Goal: Obtain resource: Obtain resource

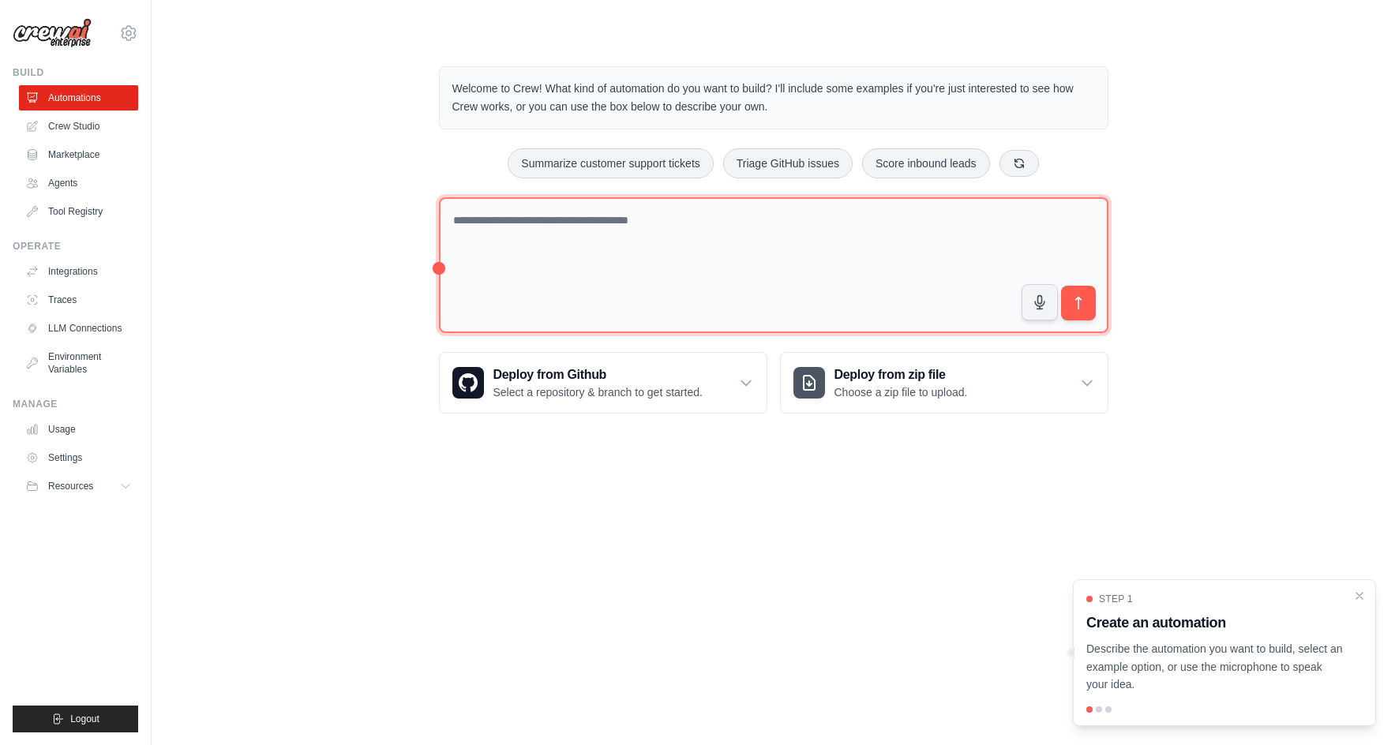
click at [553, 241] on textarea at bounding box center [774, 265] width 670 height 137
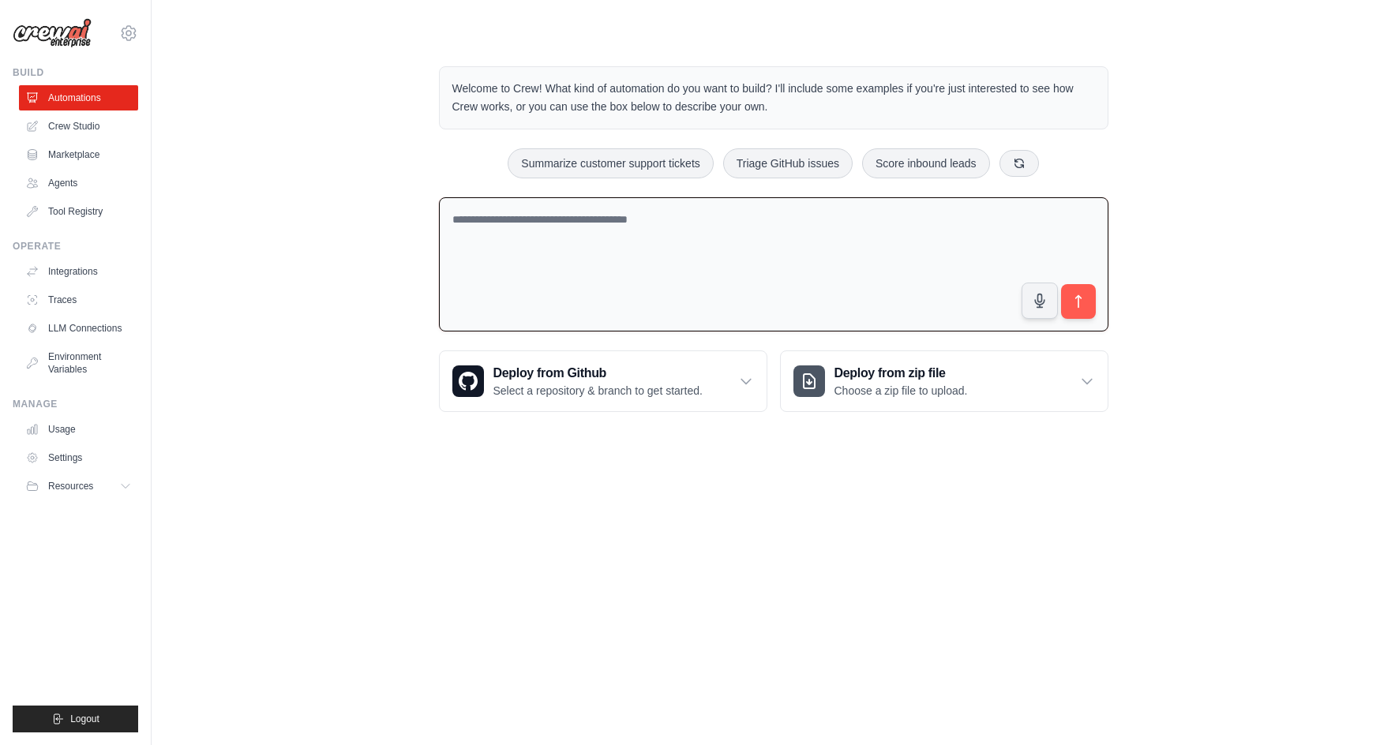
click at [618, 86] on p "Welcome to Crew! What kind of automation do you want to build? I'll include som…" at bounding box center [773, 98] width 643 height 36
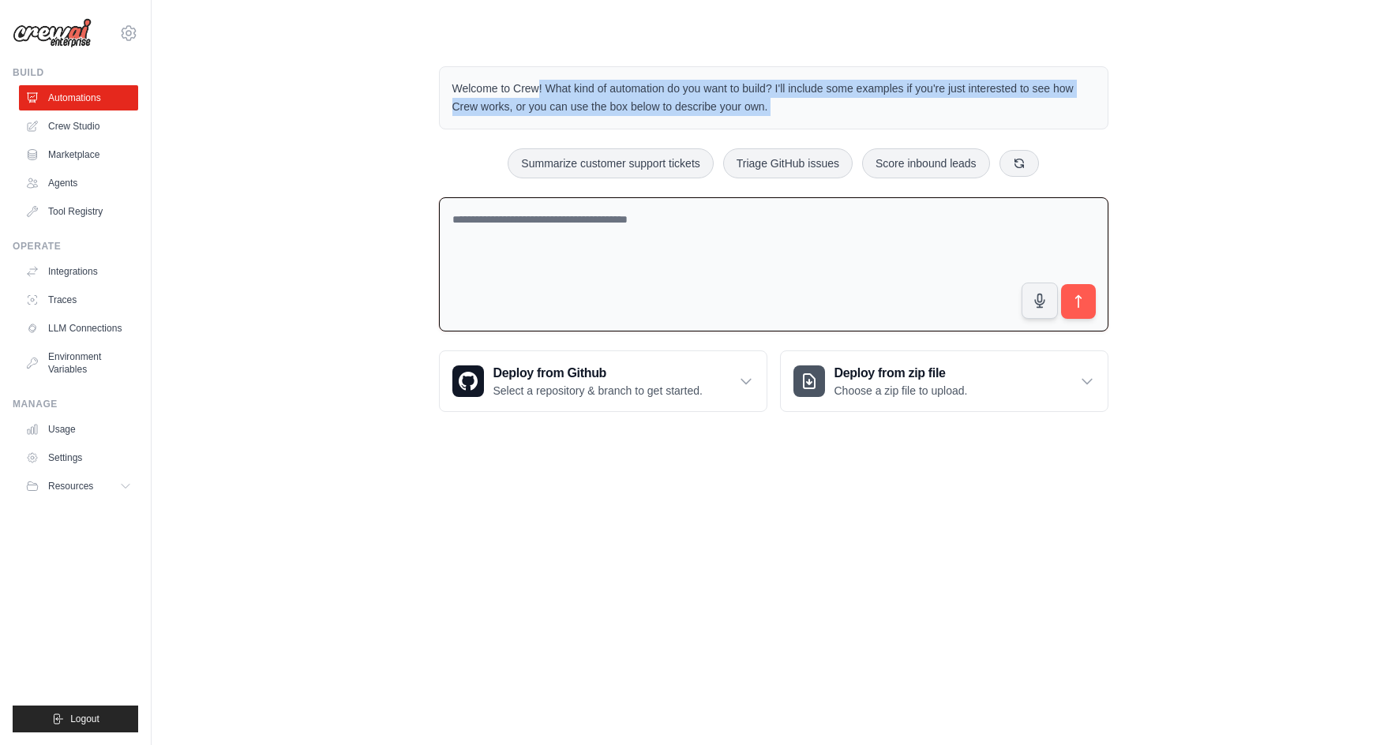
click at [618, 86] on p "Welcome to Crew! What kind of automation do you want to build? I'll include som…" at bounding box center [773, 98] width 643 height 36
click at [283, 167] on div "Welcome to Crew! What kind of automation do you want to build? I'll include som…" at bounding box center [773, 239] width 1193 height 396
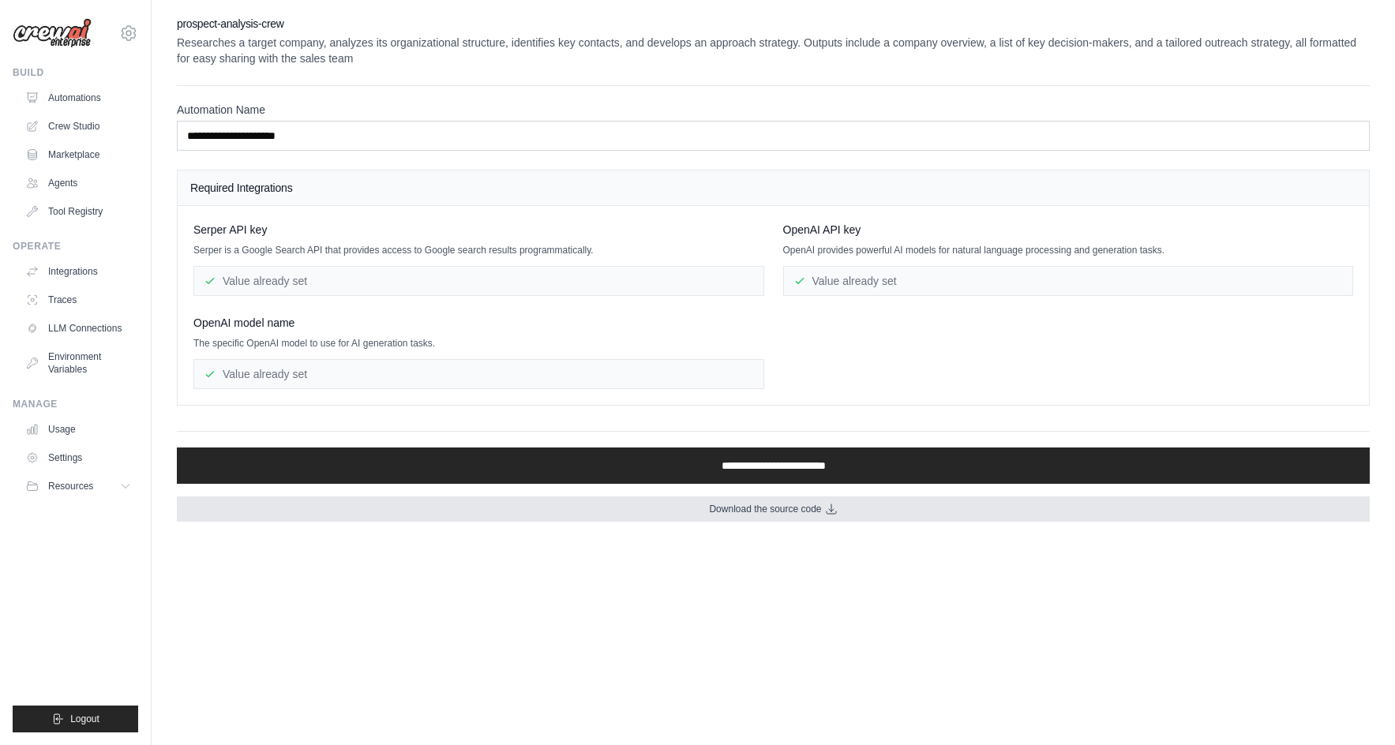
click at [808, 514] on span "Download the source code" at bounding box center [765, 509] width 112 height 13
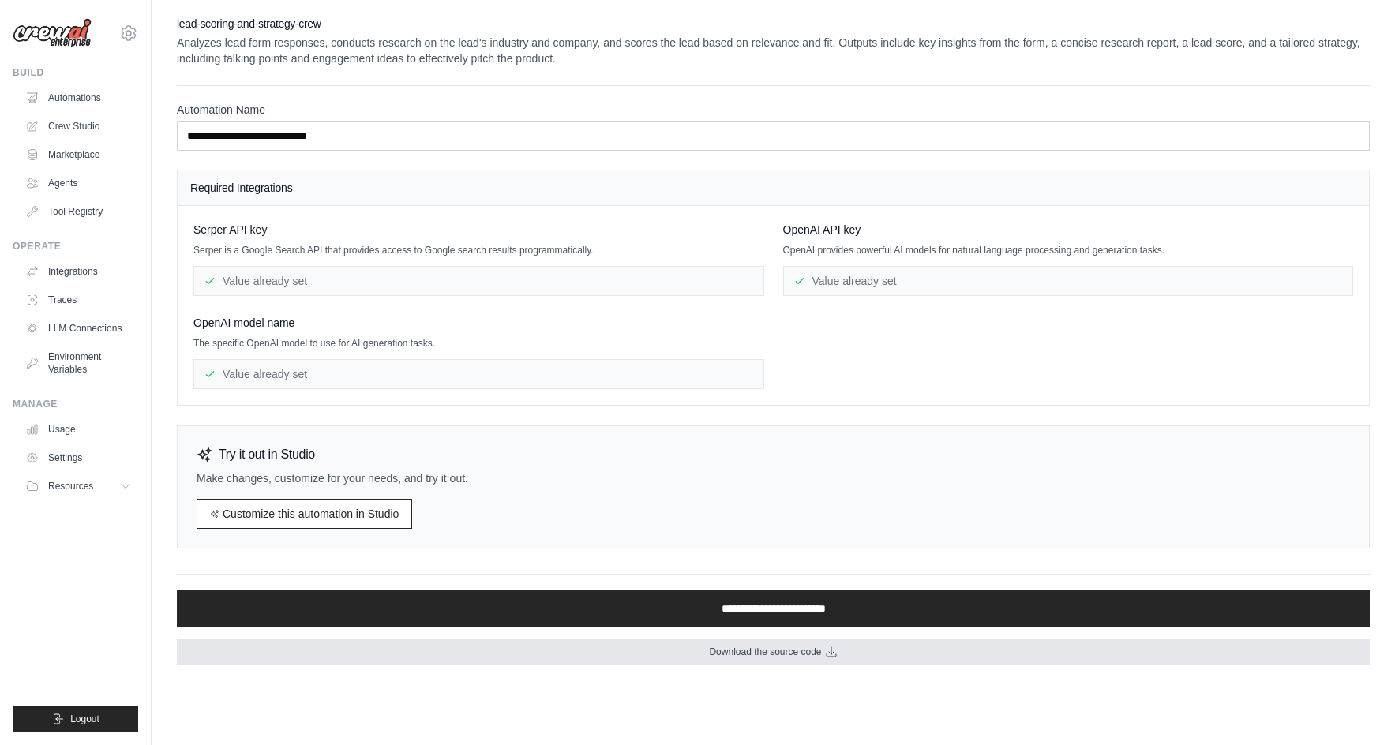
click at [685, 648] on link "Download the source code" at bounding box center [773, 652] width 1193 height 25
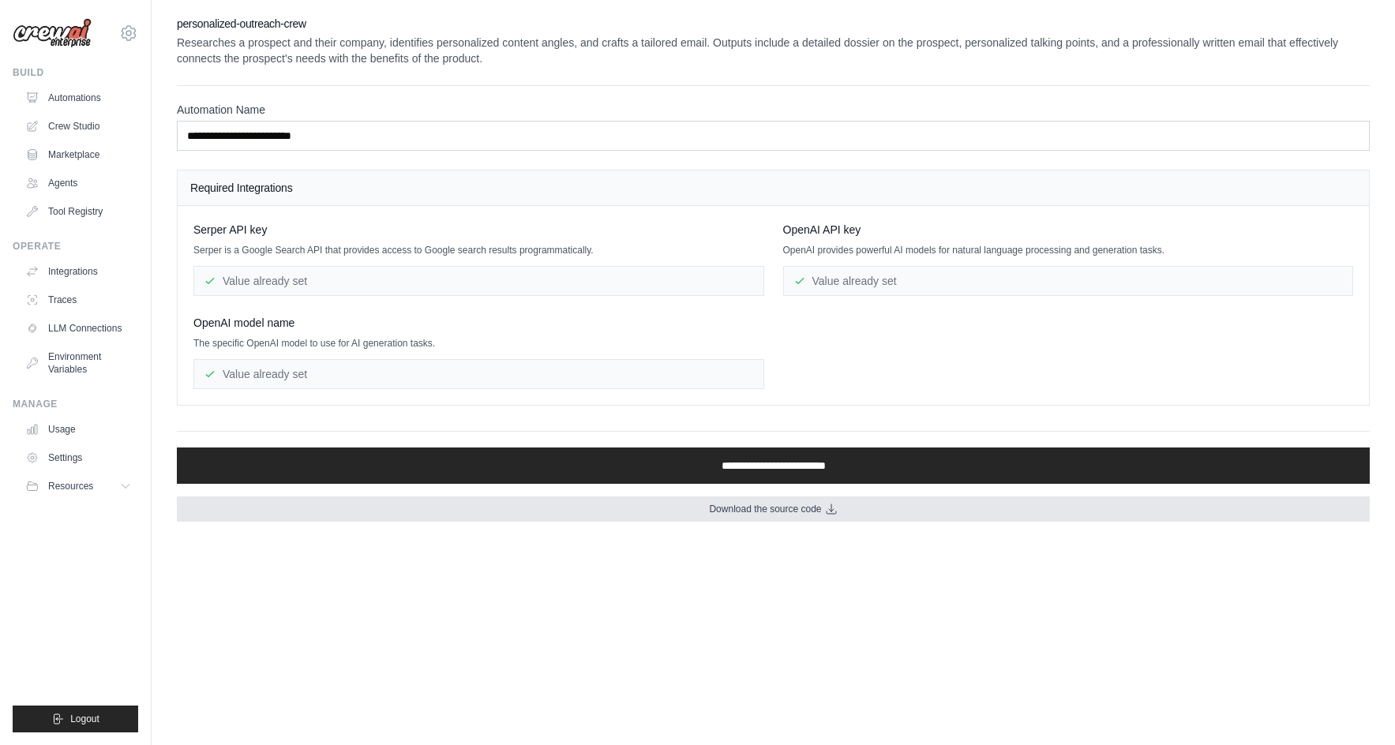
click at [630, 508] on link "Download the source code" at bounding box center [773, 509] width 1193 height 25
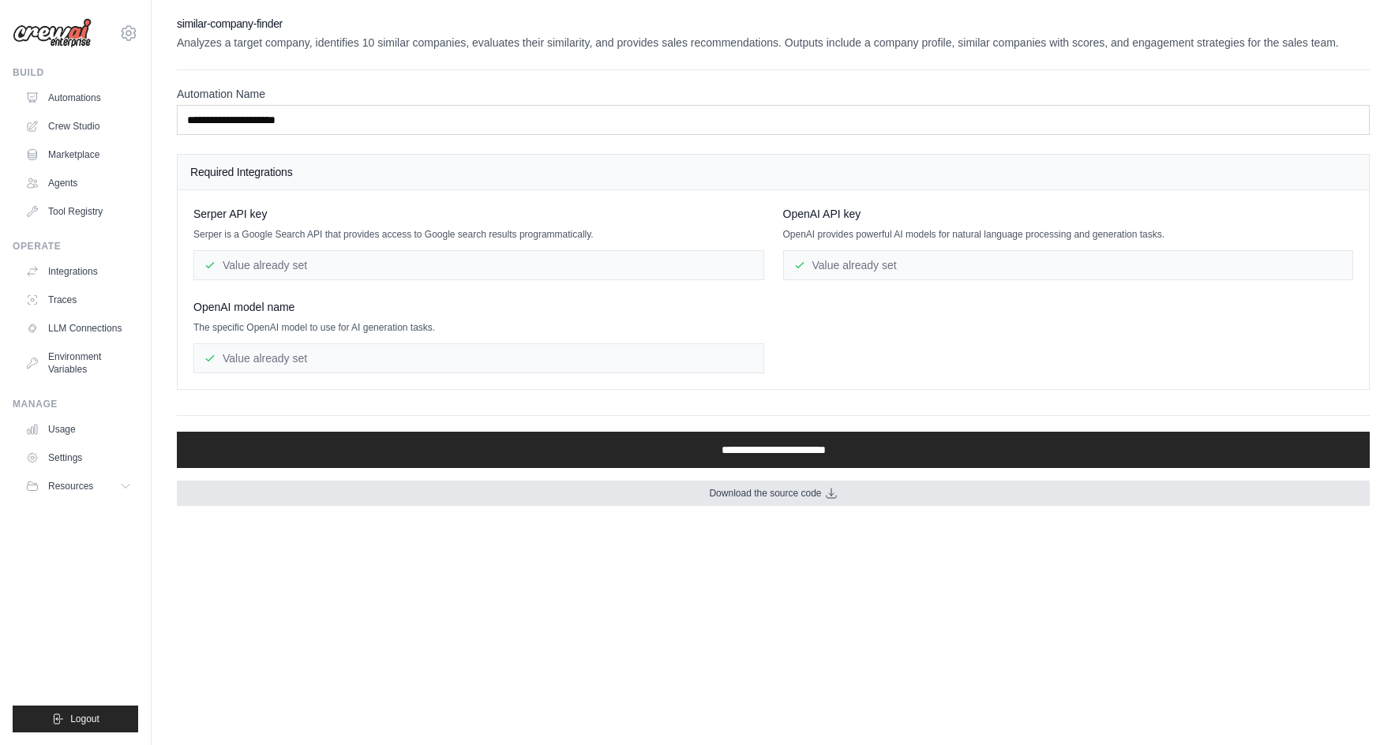
click at [730, 499] on span "Download the source code" at bounding box center [765, 493] width 112 height 13
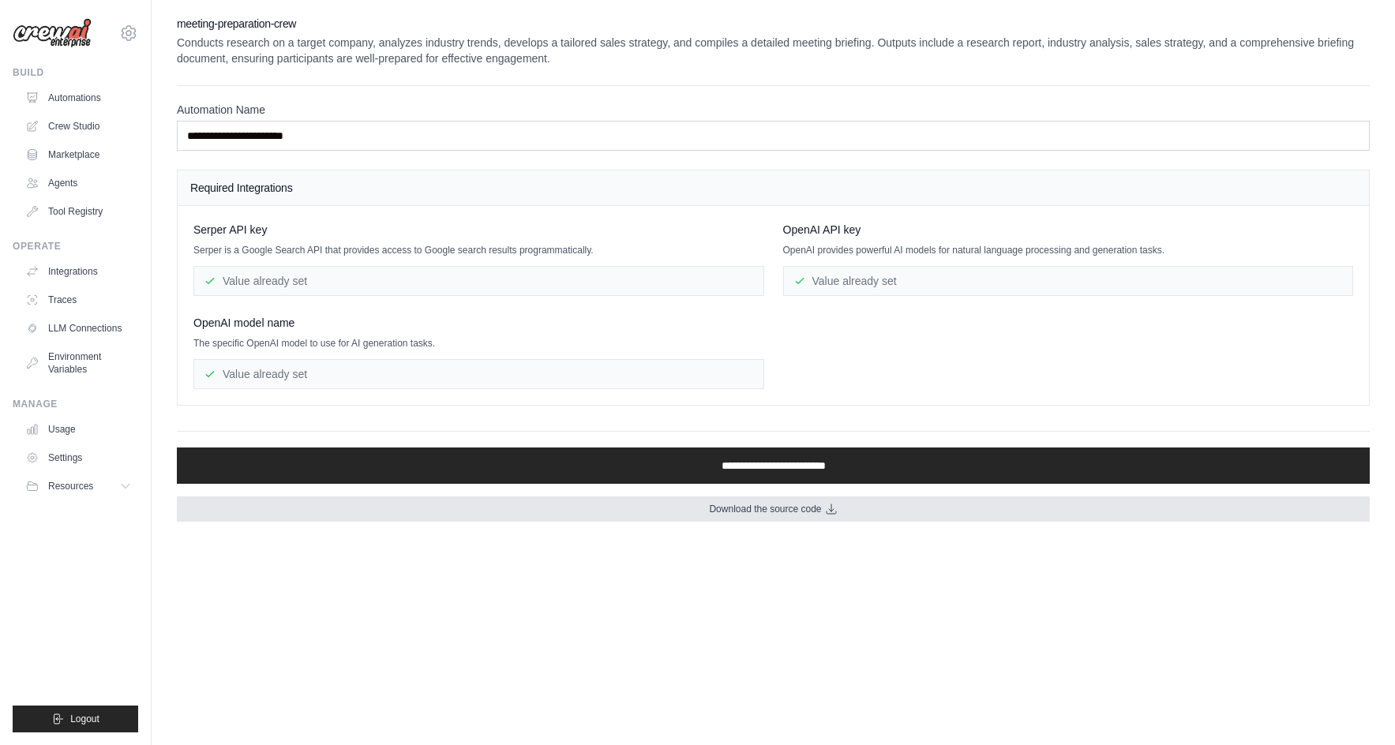
click at [693, 510] on link "Download the source code" at bounding box center [773, 509] width 1193 height 25
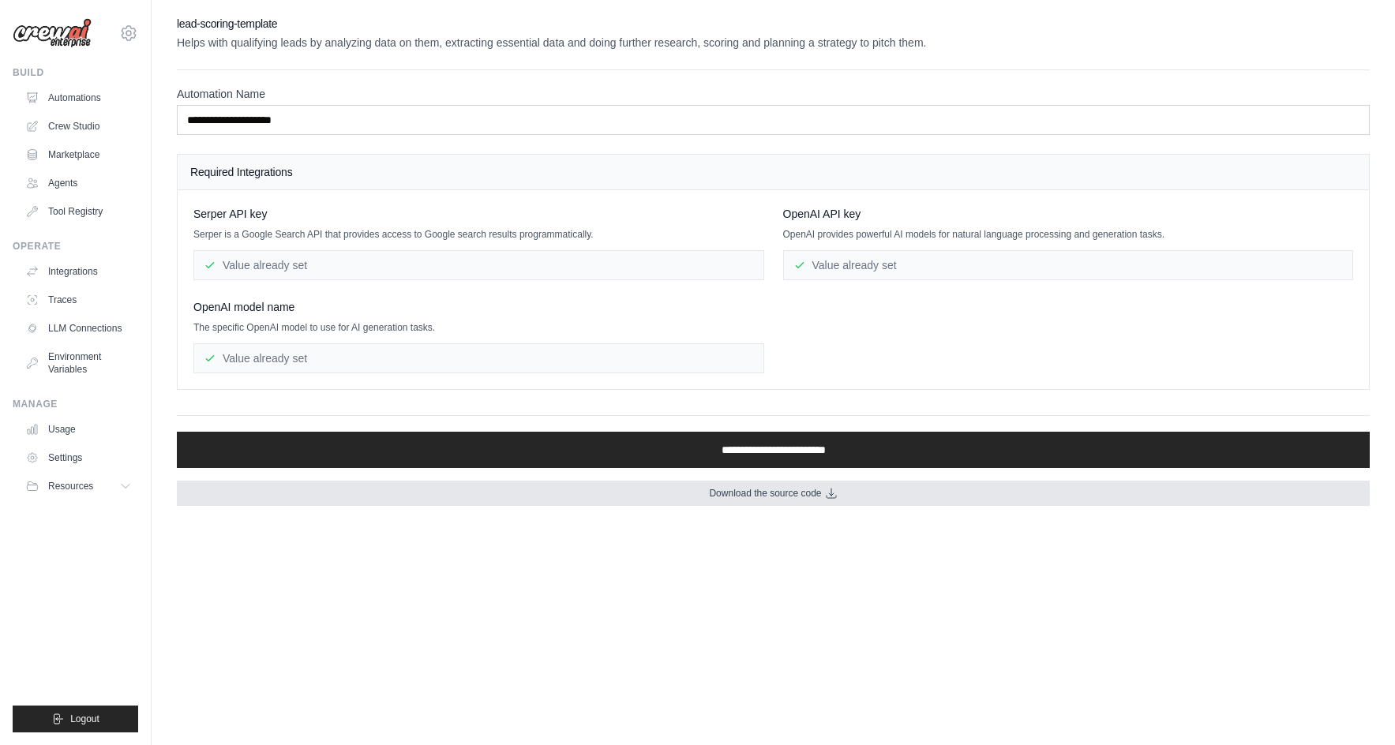
click at [730, 496] on span "Download the source code" at bounding box center [765, 493] width 112 height 13
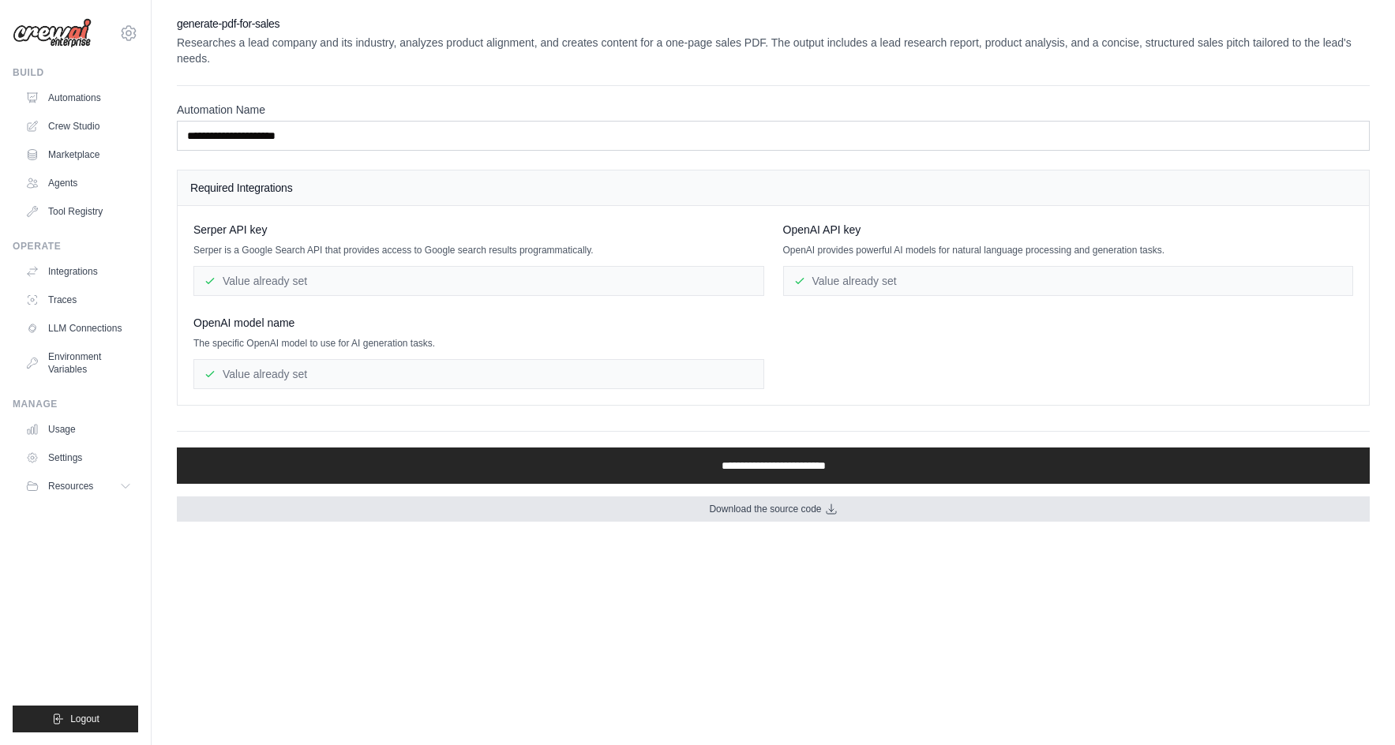
click at [662, 505] on link "Download the source code" at bounding box center [773, 509] width 1193 height 25
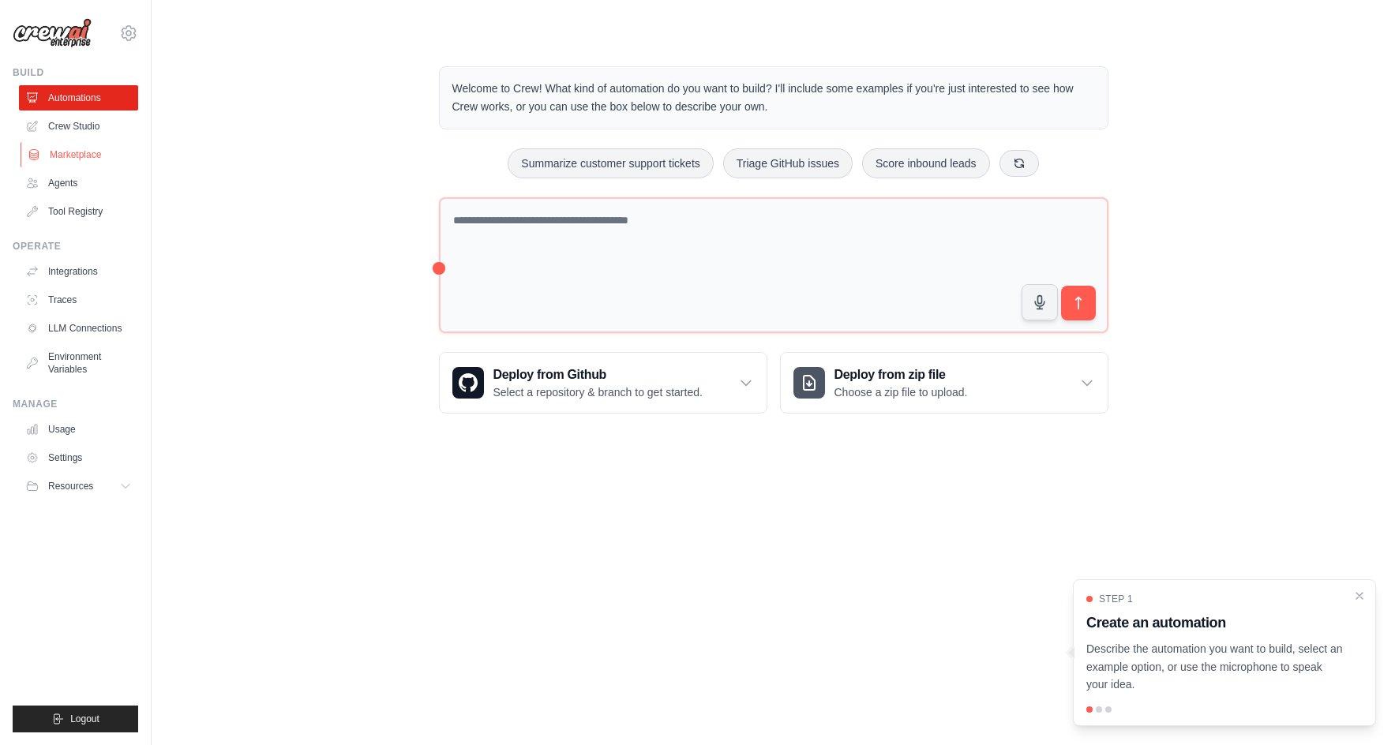
click at [81, 155] on link "Marketplace" at bounding box center [80, 154] width 119 height 25
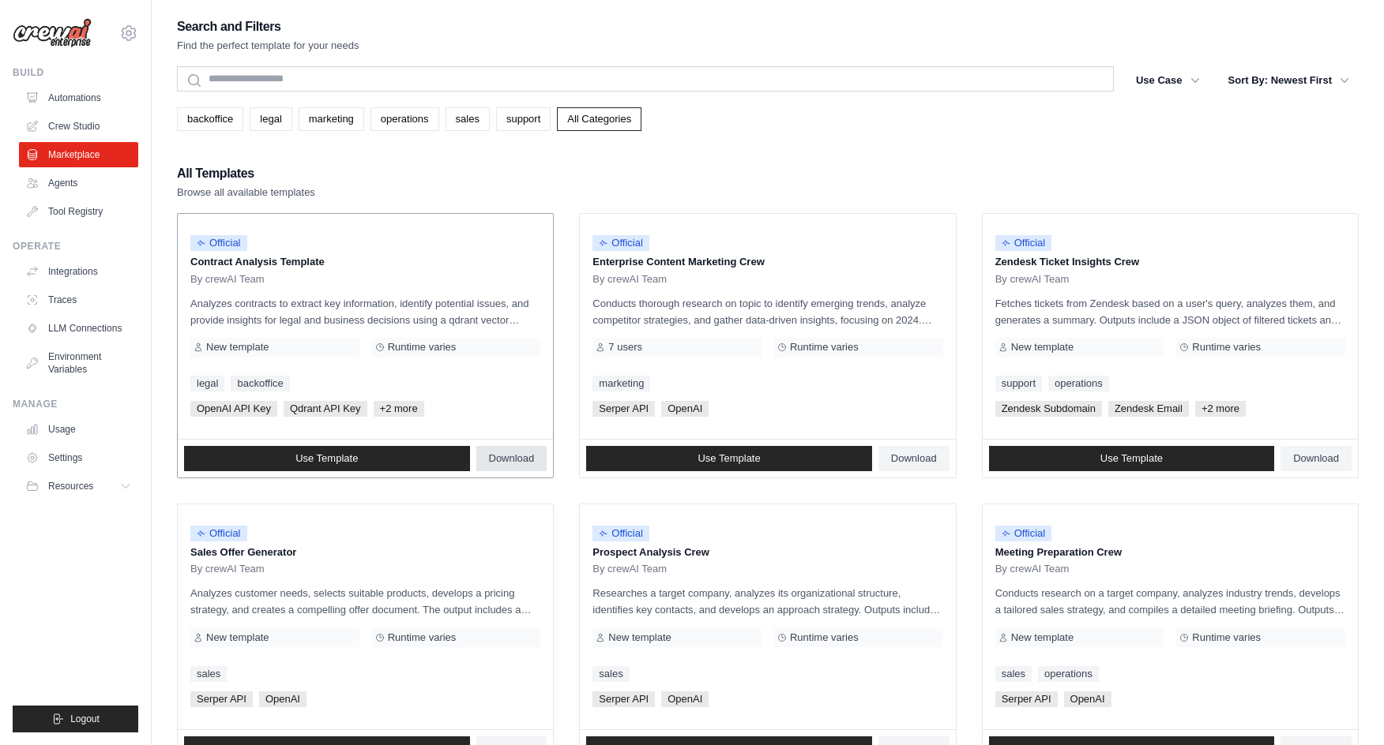
click at [505, 460] on span "Download" at bounding box center [512, 458] width 46 height 13
click at [910, 461] on span "Download" at bounding box center [914, 458] width 46 height 13
click at [929, 160] on div "Search and Filters Find the perfect template for your needs Search Use Case bac…" at bounding box center [767, 722] width 1181 height 1413
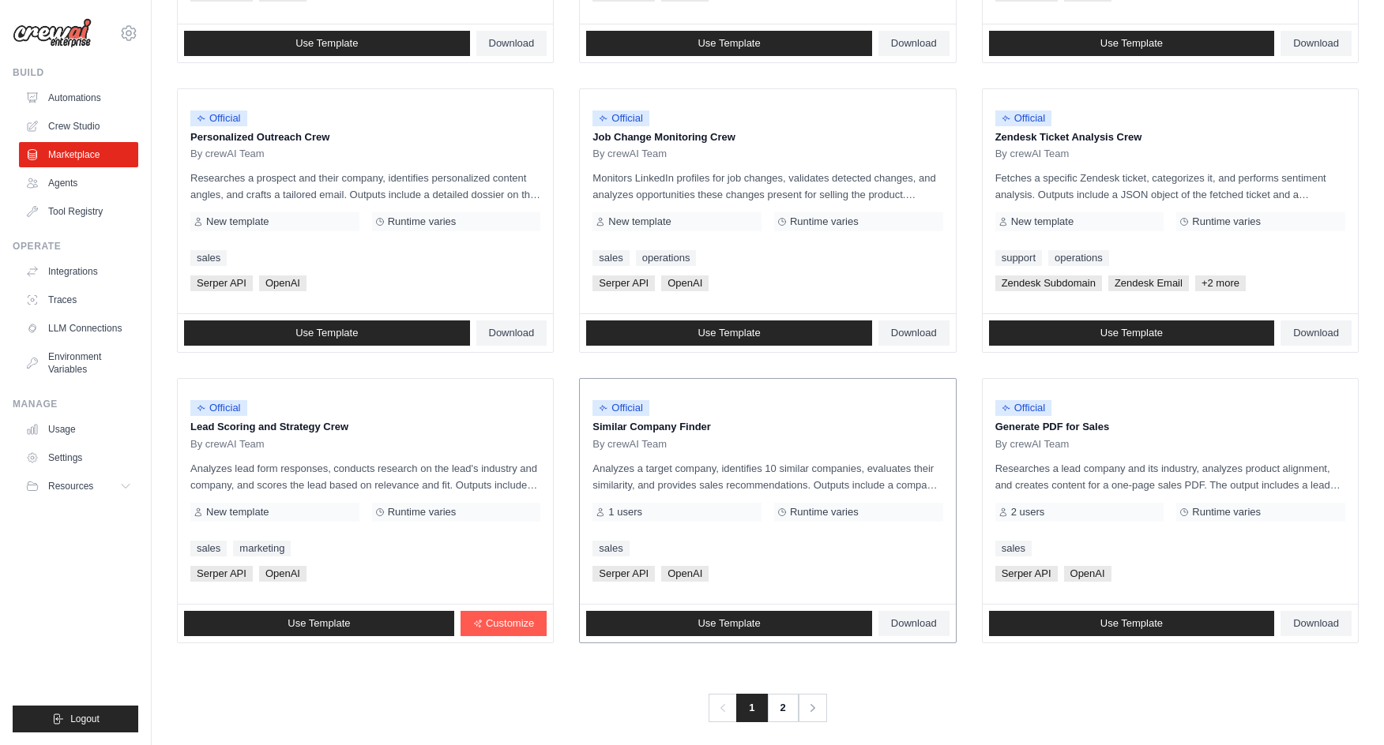
scroll to position [718, 0]
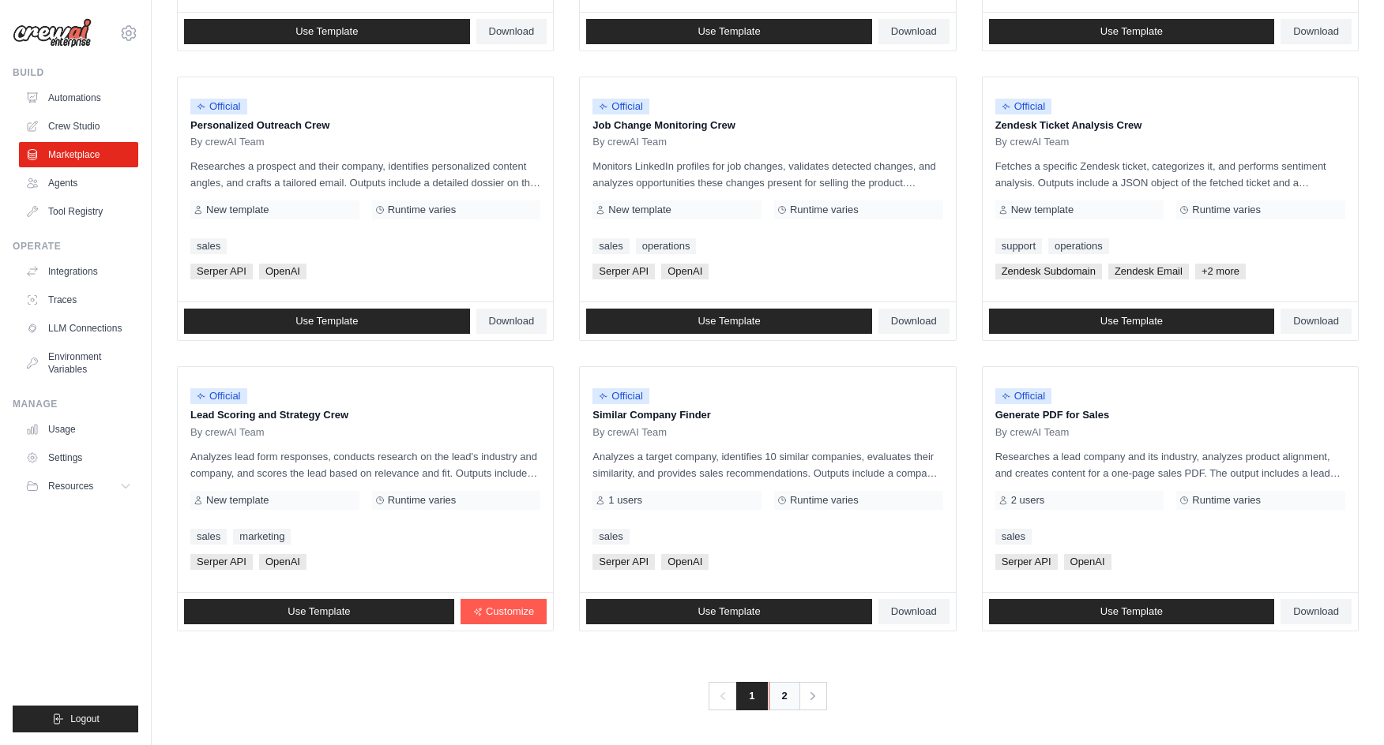
click at [784, 700] on link "2" at bounding box center [784, 696] width 32 height 28
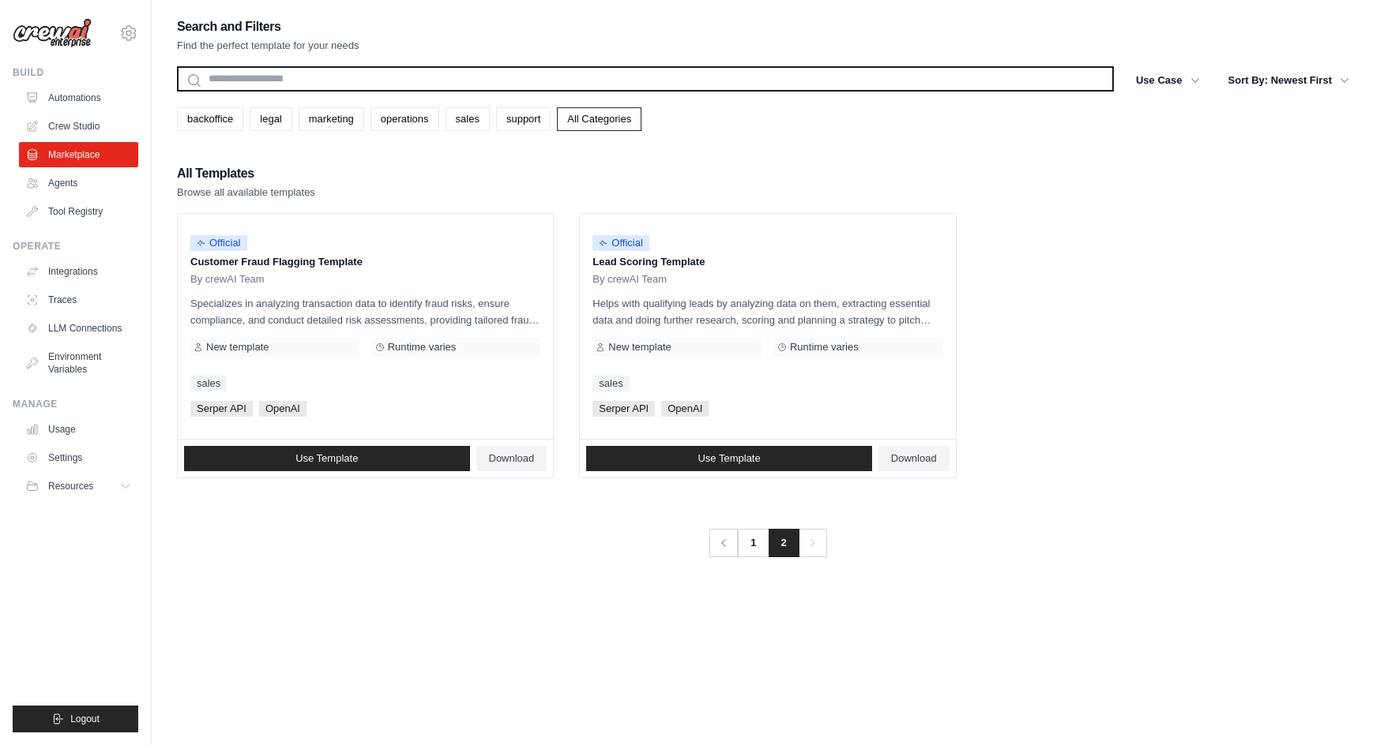
click at [280, 83] on input "text" at bounding box center [645, 78] width 937 height 25
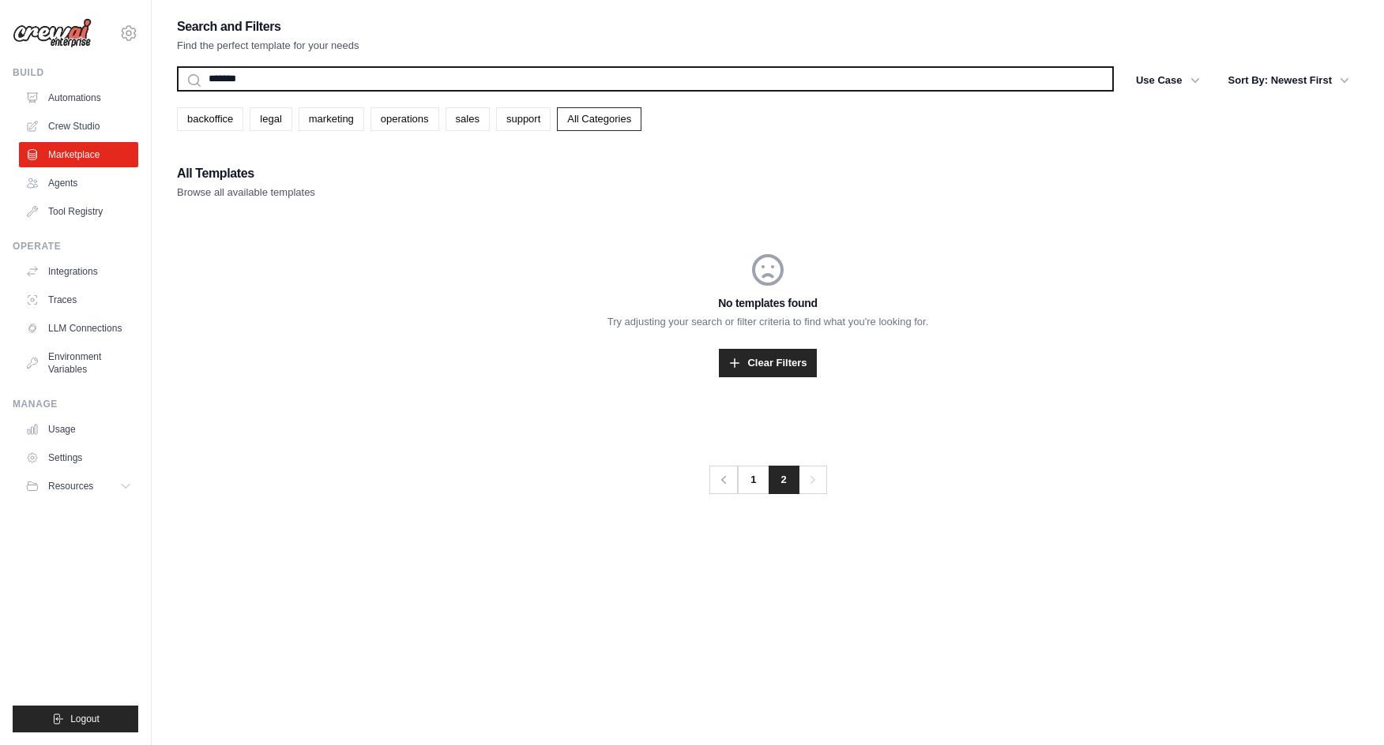
type input "*******"
click at [176, 91] on button "Search" at bounding box center [176, 91] width 1 height 1
